Goal: Information Seeking & Learning: Learn about a topic

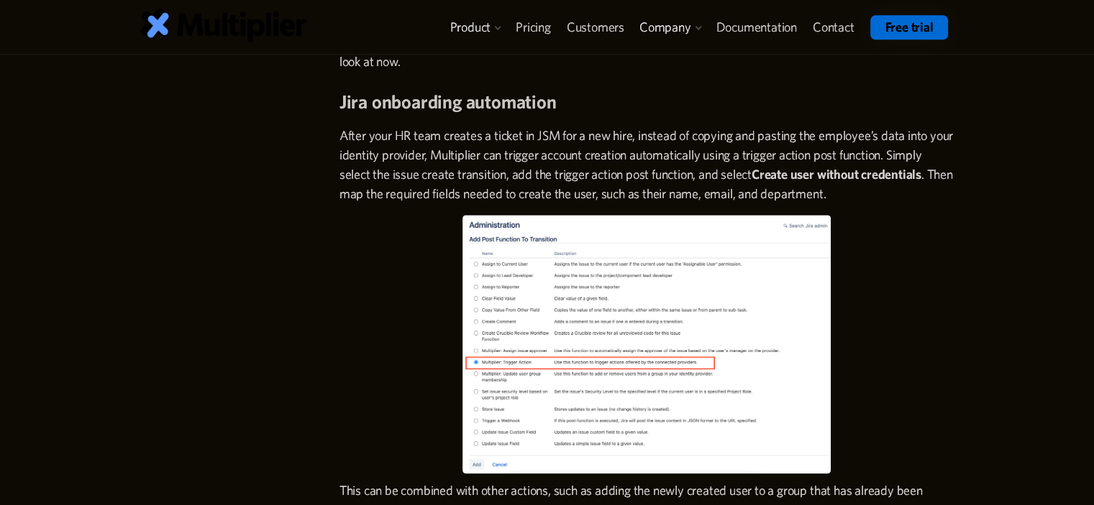
scroll to position [1854, 0]
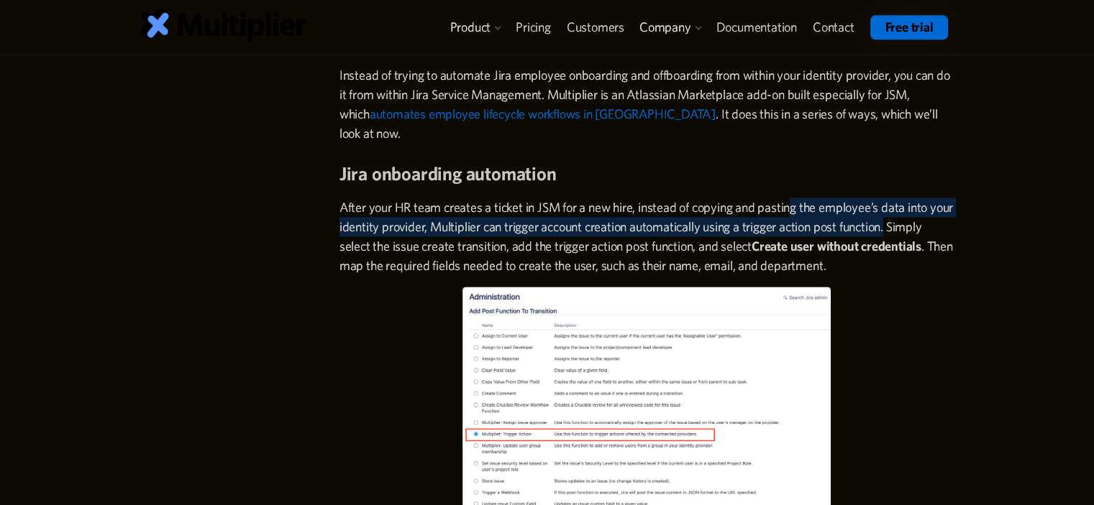
drag, startPoint x: 935, startPoint y: 233, endPoint x: 949, endPoint y: 233, distance: 14.4
click at [949, 233] on div "Jira onboarding automation can streamline these tasks and make sure employees a…" at bounding box center [646, 184] width 614 height 3216
click at [742, 234] on p "After your HR team creates a ticket in JSM for a new hire, instead of copying a…" at bounding box center [646, 237] width 614 height 78
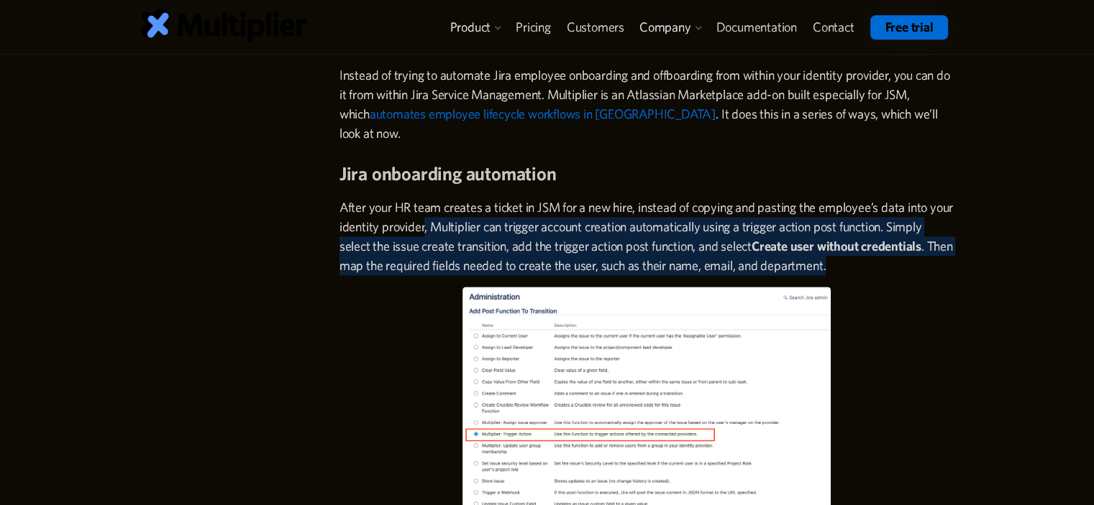
drag, startPoint x: 449, startPoint y: 222, endPoint x: 961, endPoint y: 261, distance: 512.7
click at [961, 261] on div "A guide to Jira onboarding and offboarding automation Managing the employee lif…" at bounding box center [547, 163] width 884 height 3868
click at [975, 243] on div "A guide to Jira onboarding and offboarding automation Managing the employee lif…" at bounding box center [547, 163] width 884 height 3868
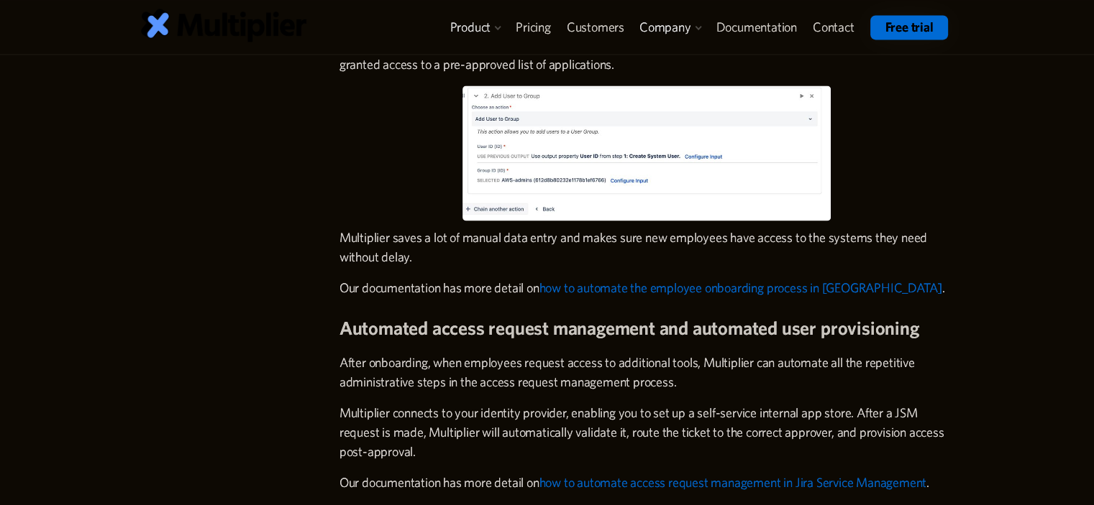
scroll to position [2444, 0]
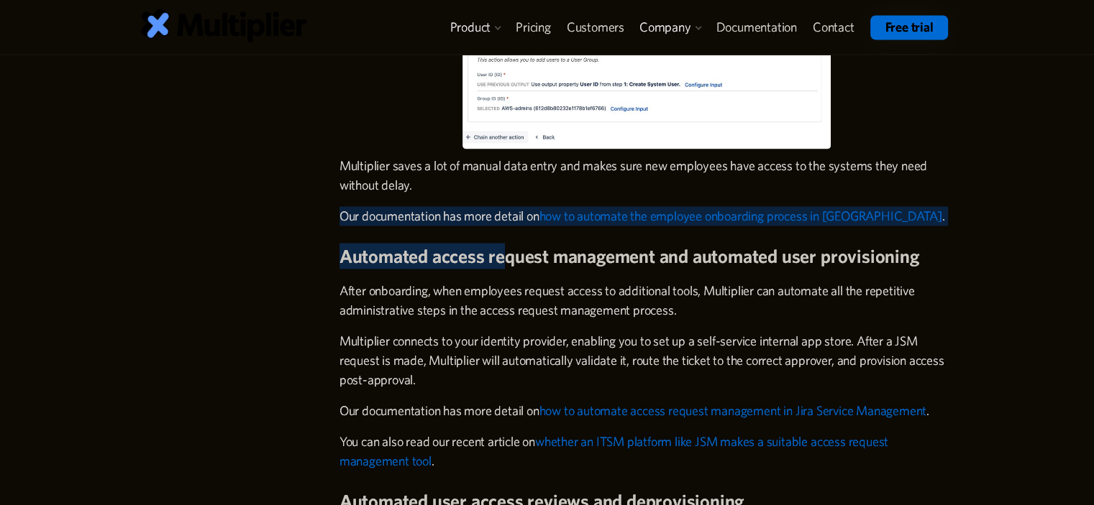
drag, startPoint x: 339, startPoint y: 222, endPoint x: 505, endPoint y: 227, distance: 166.9
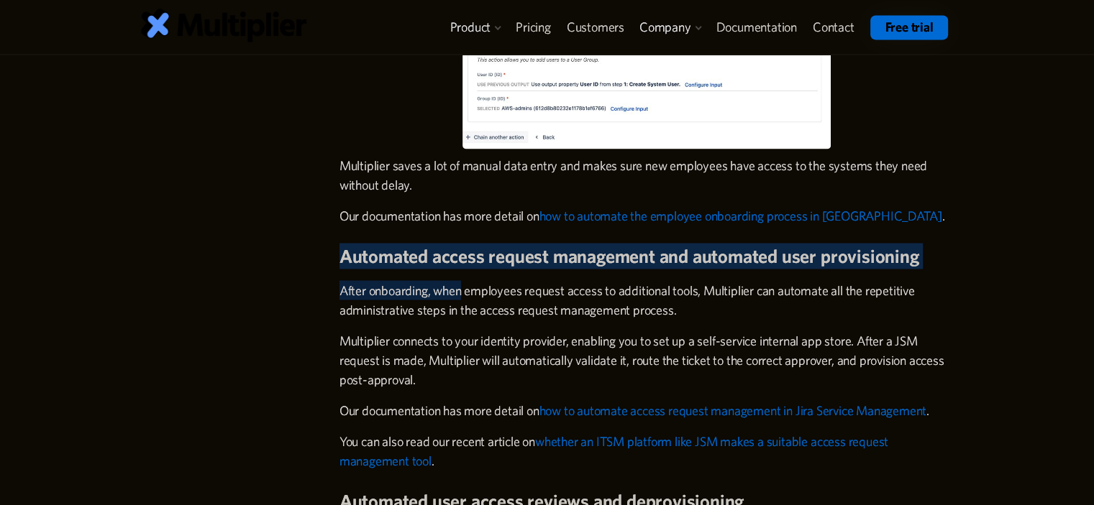
drag, startPoint x: 340, startPoint y: 256, endPoint x: 512, endPoint y: 311, distance: 180.5
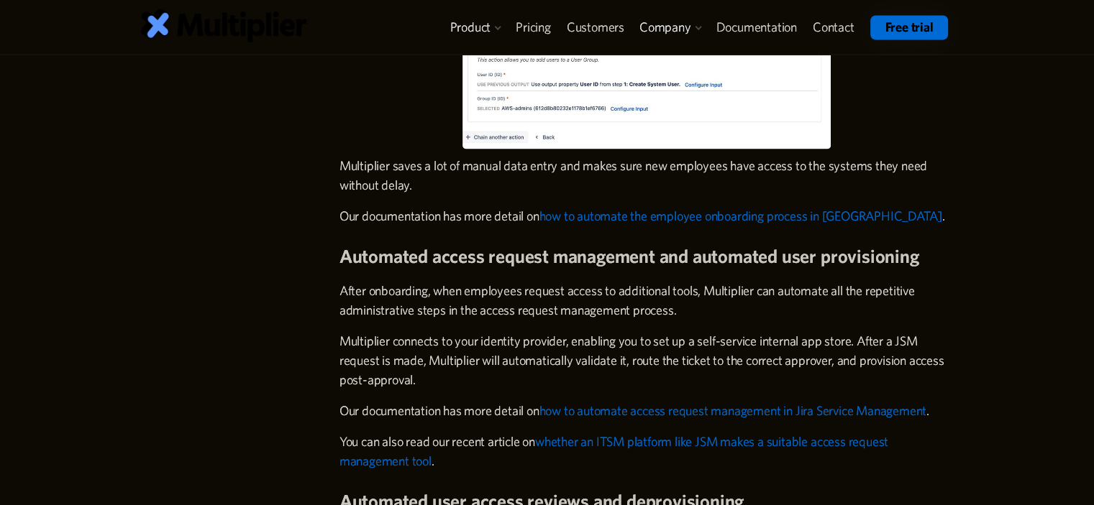
click at [531, 318] on p "After onboarding, when employees request access to additional tools, Multiplier…" at bounding box center [646, 299] width 614 height 39
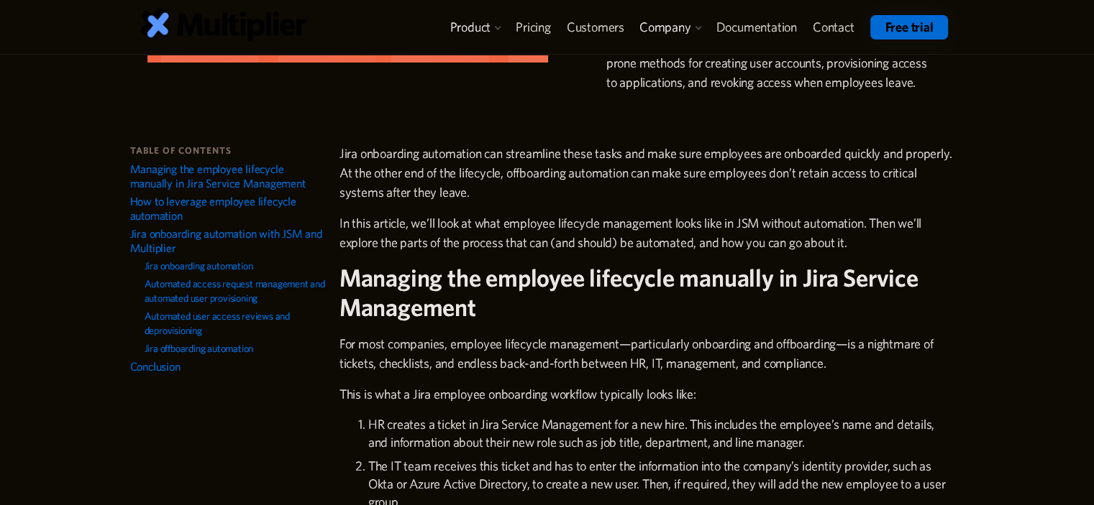
scroll to position [0, 0]
